Goal: Task Accomplishment & Management: Use online tool/utility

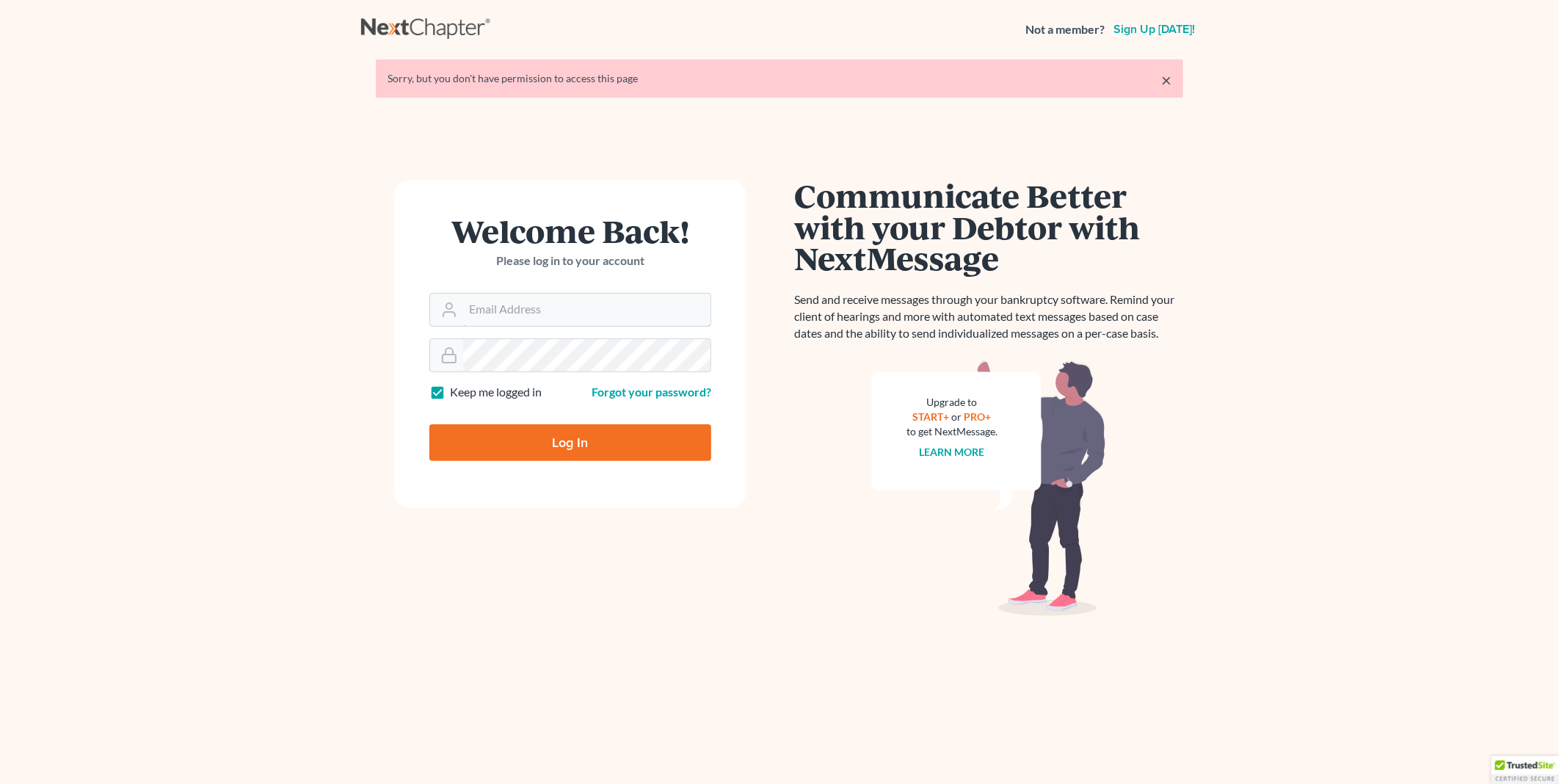
type input "[EMAIL_ADDRESS][DOMAIN_NAME]"
click at [565, 443] on input "Log In" at bounding box center [570, 442] width 282 height 37
type input "Thinking..."
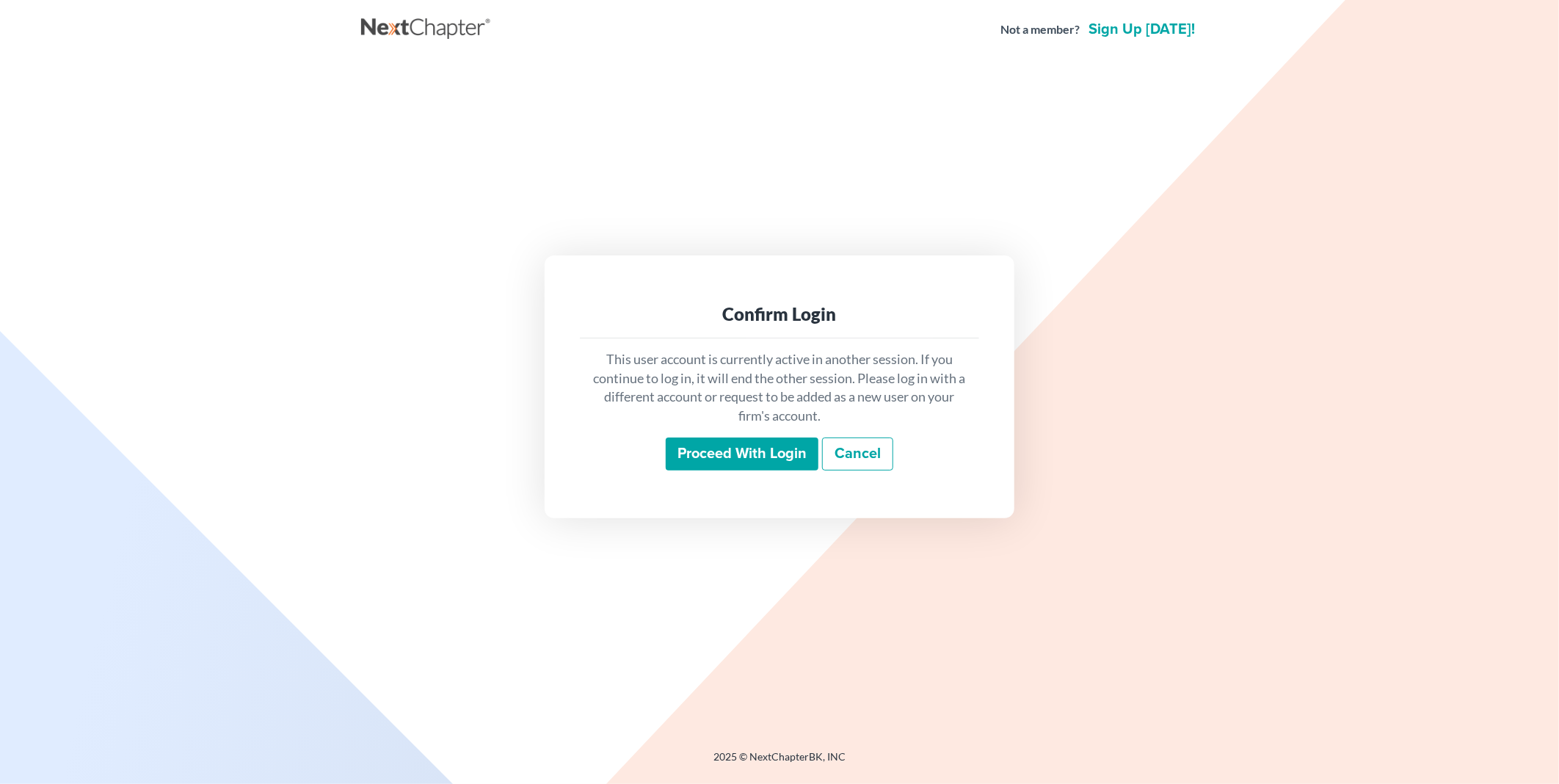
click at [700, 464] on input "Proceed with login" at bounding box center [742, 454] width 153 height 34
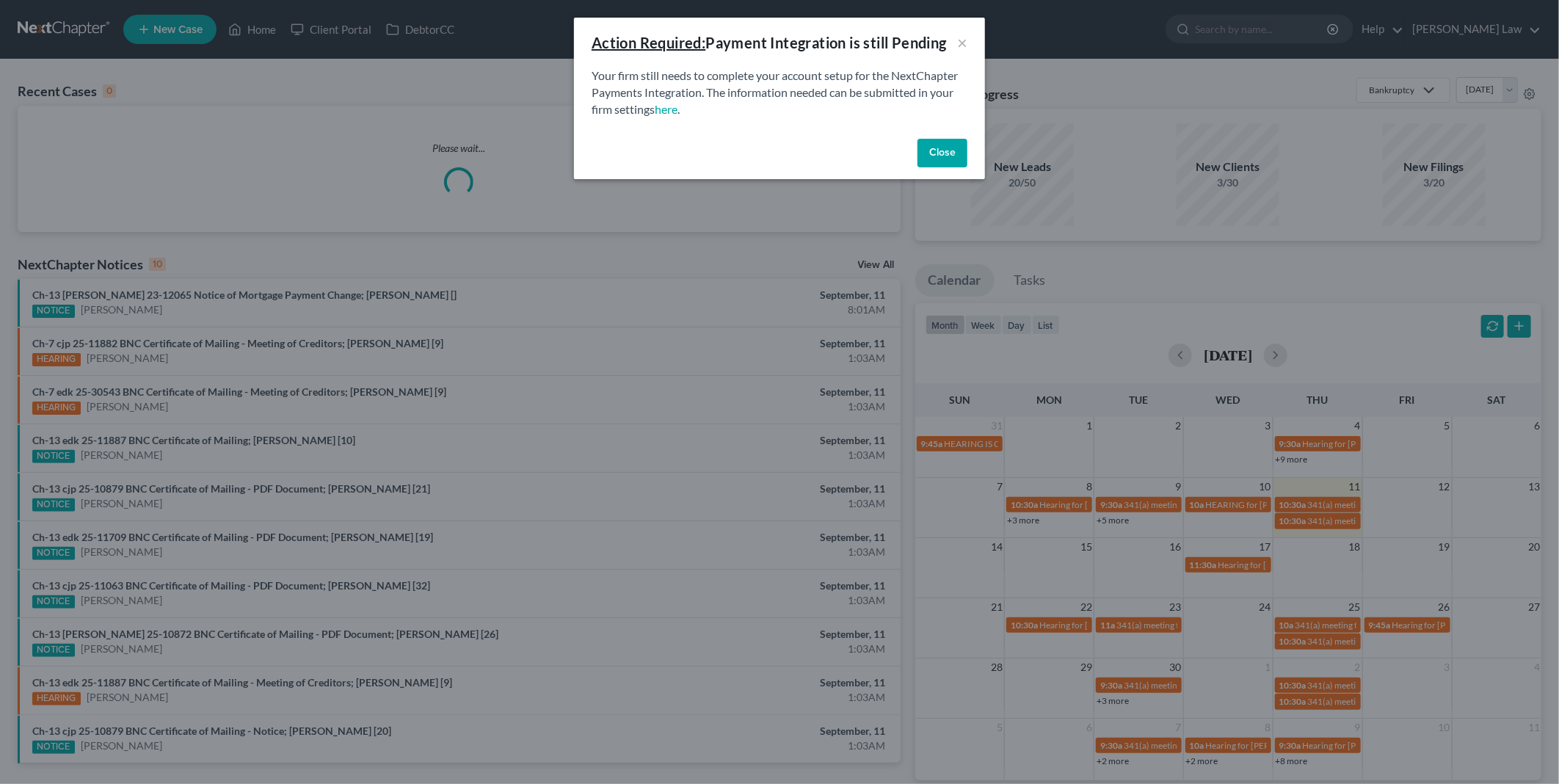
click at [949, 148] on button "Close" at bounding box center [942, 154] width 50 height 29
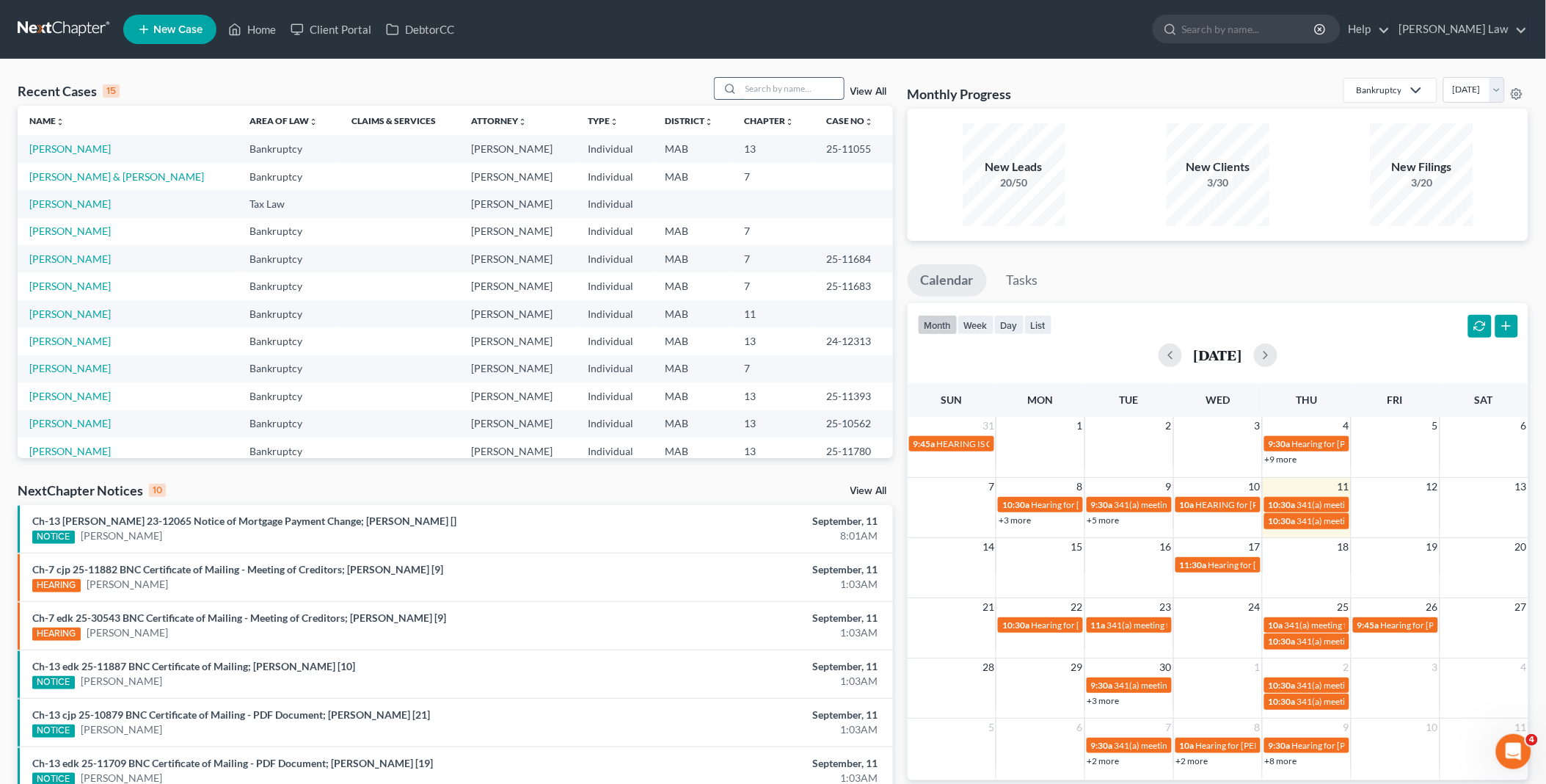
click at [785, 92] on input "search" at bounding box center [793, 88] width 103 height 21
type input "lake"
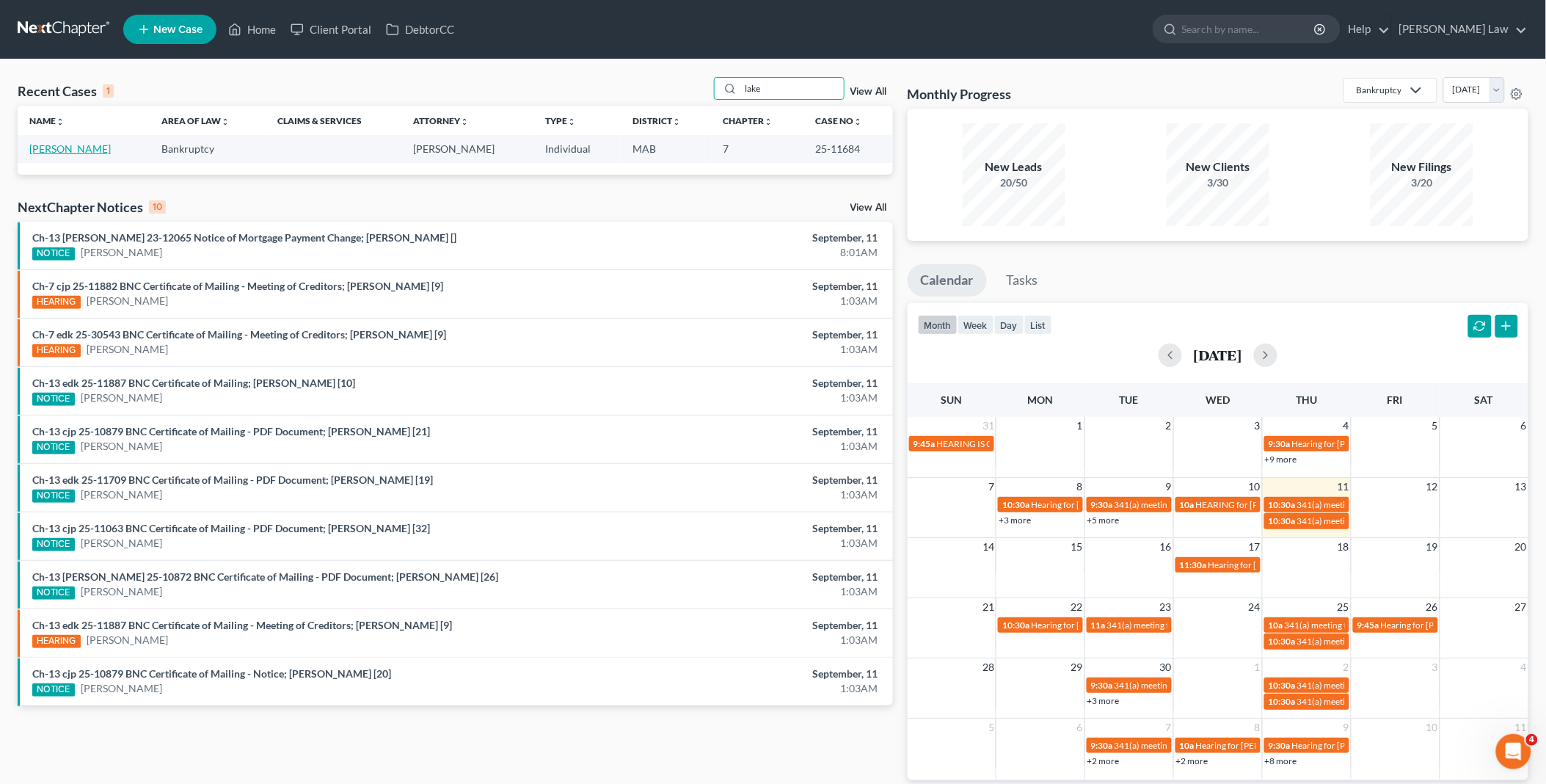
click at [48, 151] on link "Lake, Dianna" at bounding box center [70, 148] width 82 height 12
select select "3"
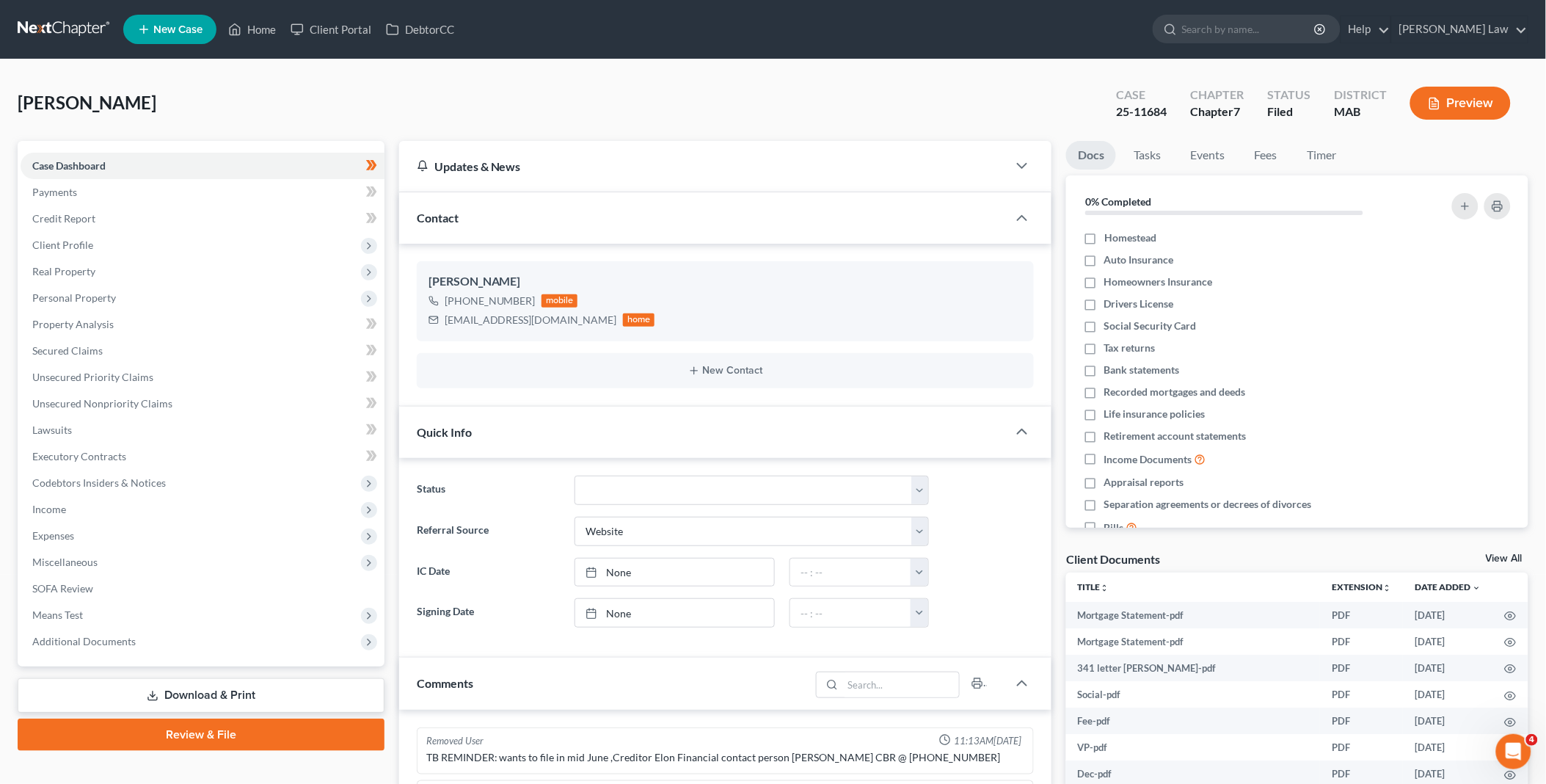
click at [1500, 556] on link "View All" at bounding box center [1504, 558] width 37 height 10
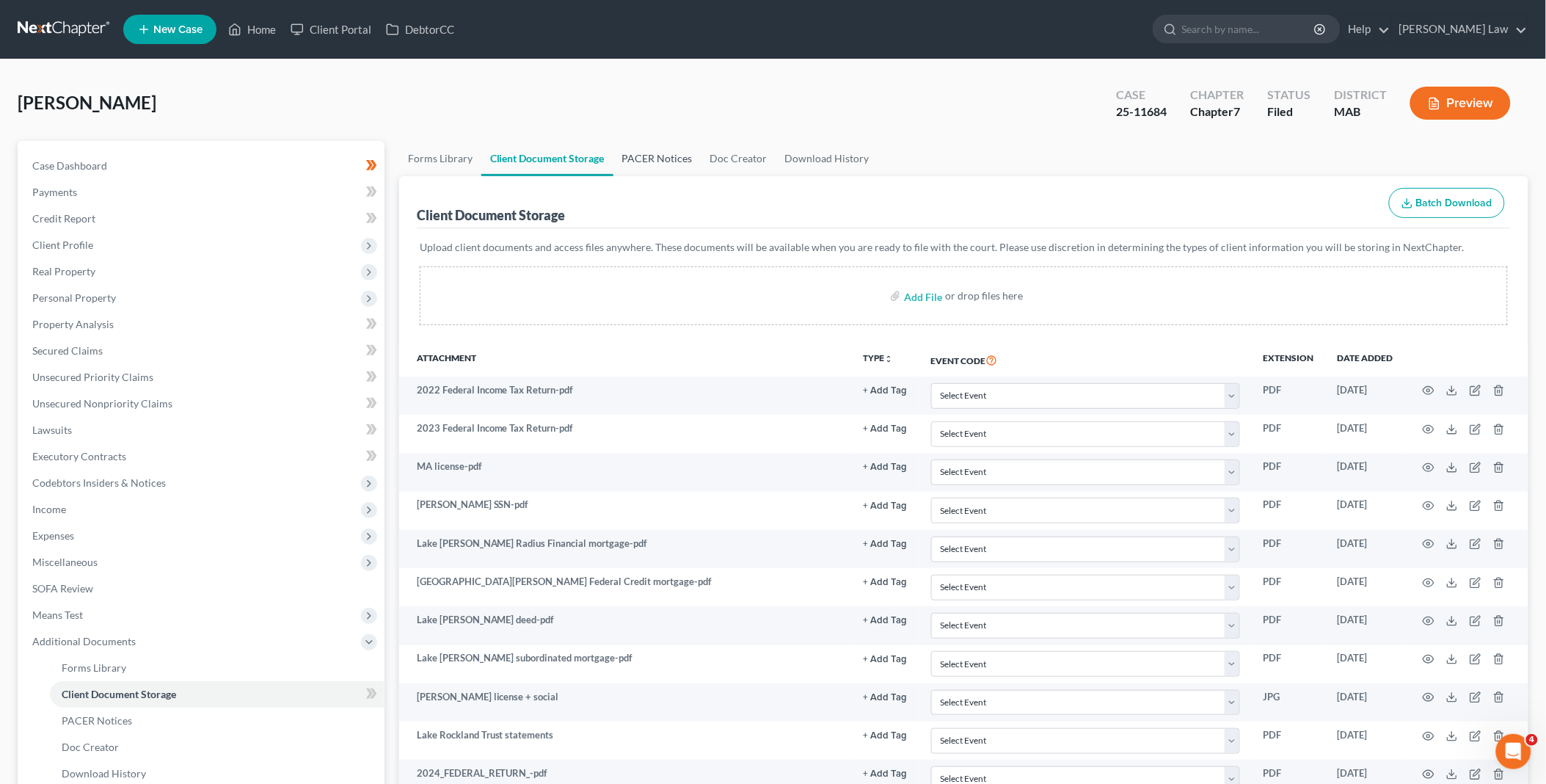
click at [648, 157] on link "PACER Notices" at bounding box center [658, 159] width 88 height 35
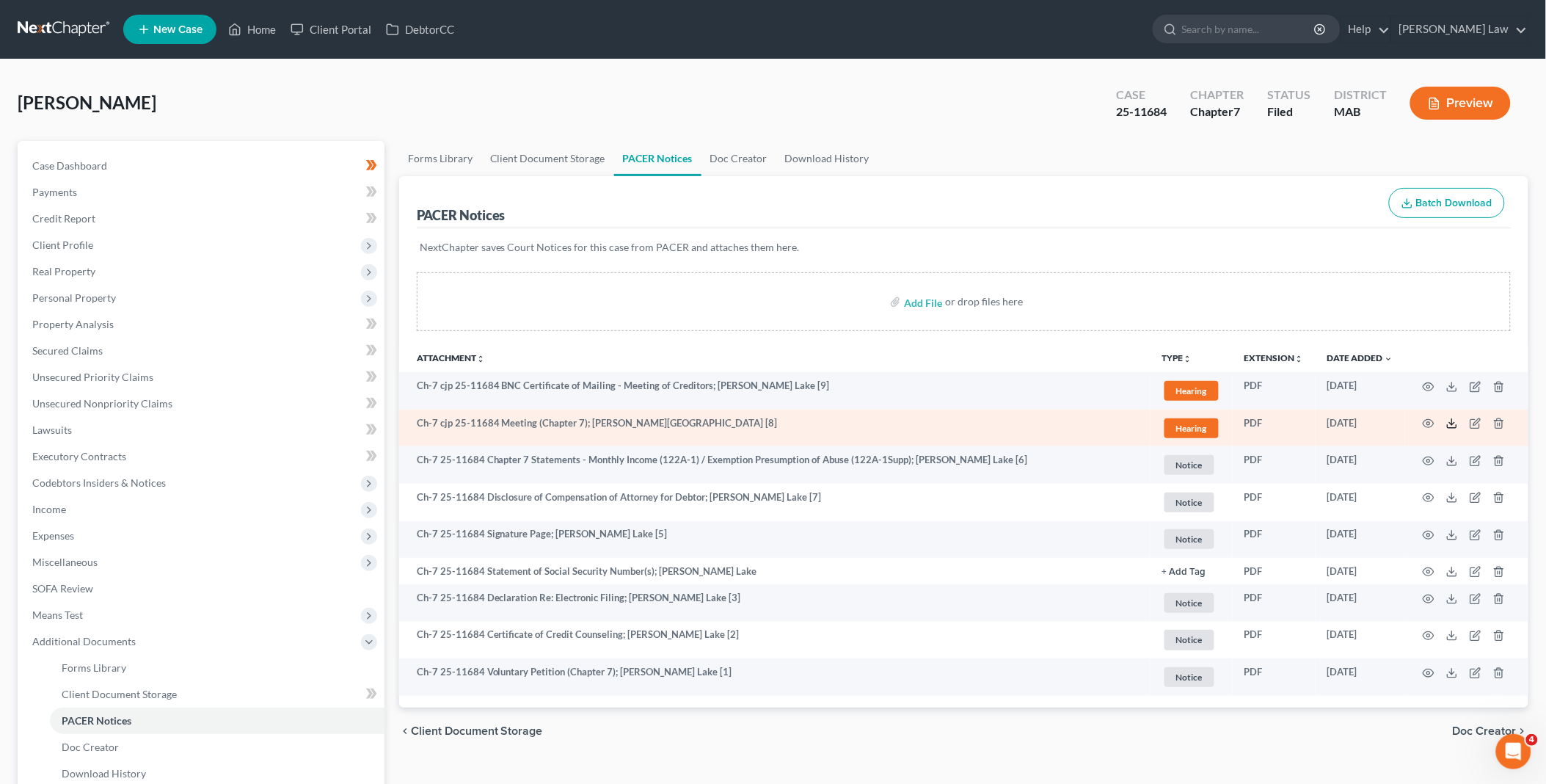
click at [1453, 426] on icon at bounding box center [1453, 423] width 12 height 12
